Goal: Find specific page/section: Find specific page/section

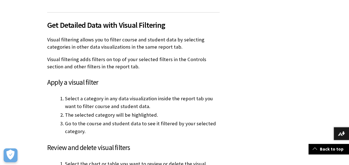
scroll to position [277, 0]
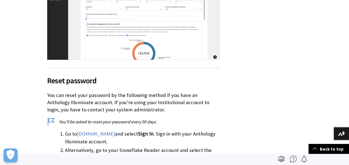
click at [118, 80] on span "Reset password" at bounding box center [133, 81] width 172 height 12
click at [78, 83] on span "Reset password" at bounding box center [133, 81] width 172 height 12
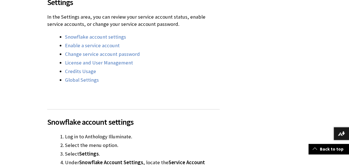
scroll to position [288, 0]
